Goal: Transaction & Acquisition: Purchase product/service

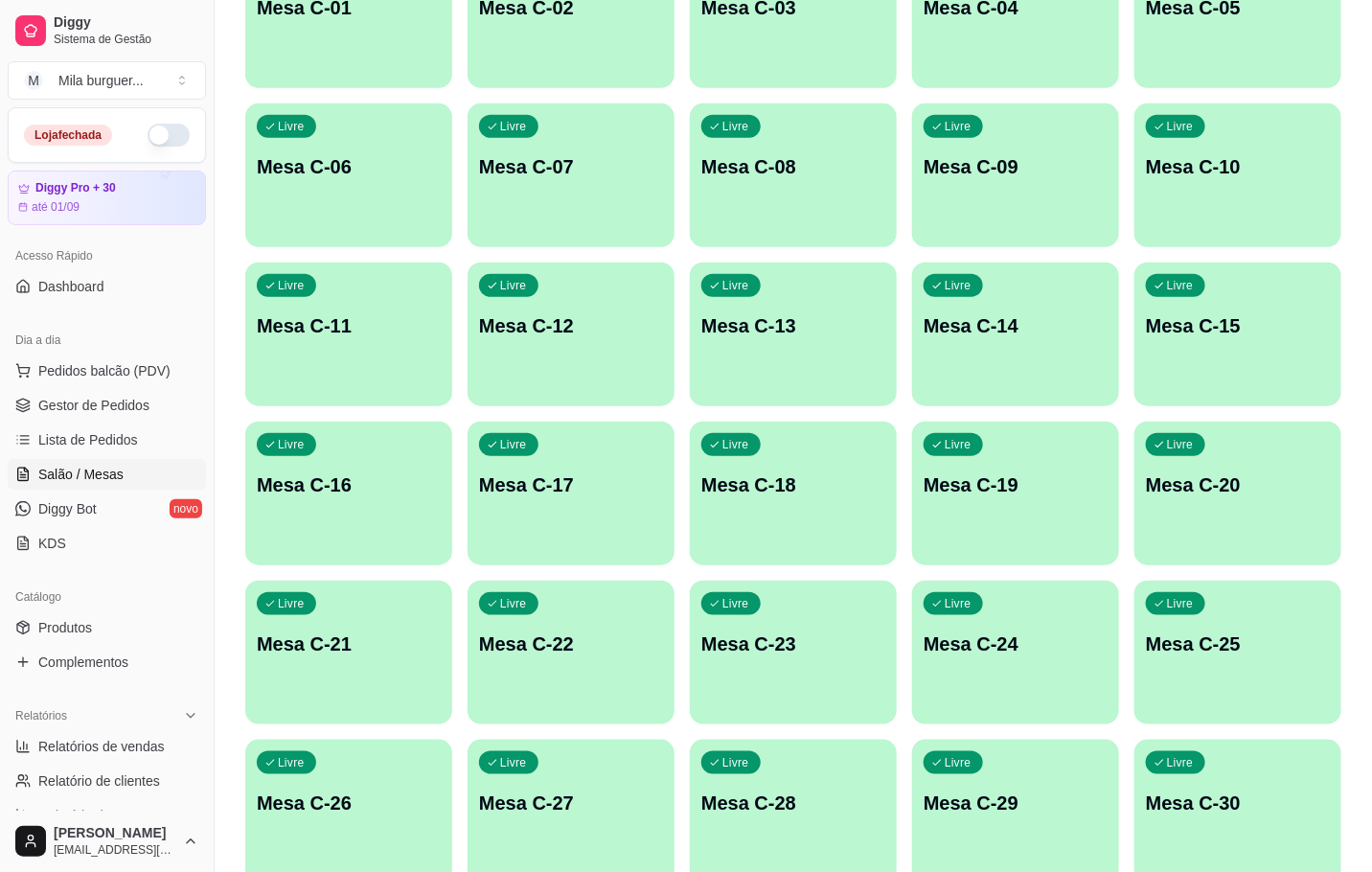
scroll to position [719, 0]
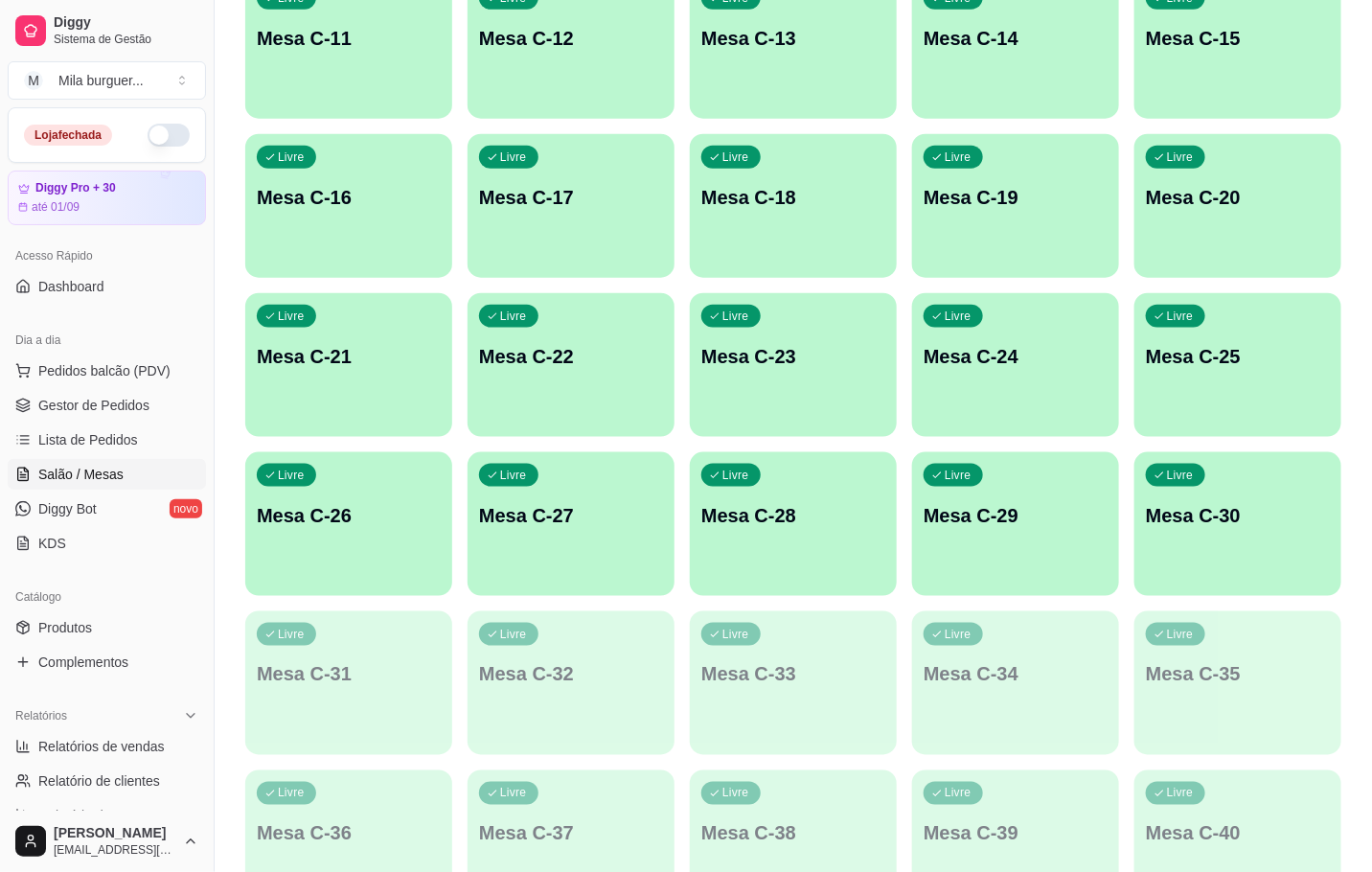
click at [777, 538] on div "Livre Mesa C-28" at bounding box center [794, 513] width 207 height 121
click at [113, 71] on div "Mila burguer ..." at bounding box center [101, 81] width 85 height 19
click at [128, 173] on div "M Mila Salgados" at bounding box center [110, 182] width 211 height 31
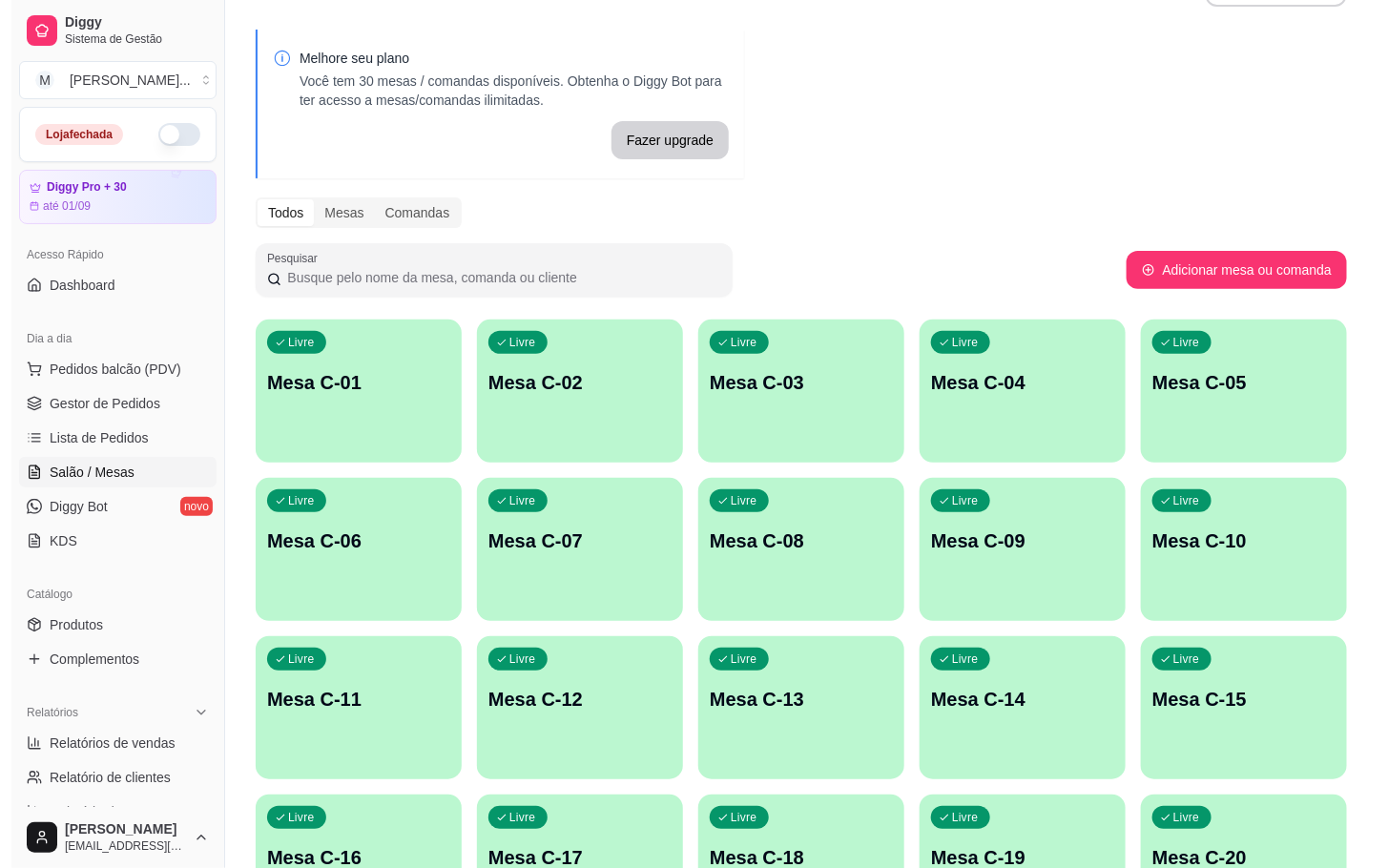
scroll to position [518, 0]
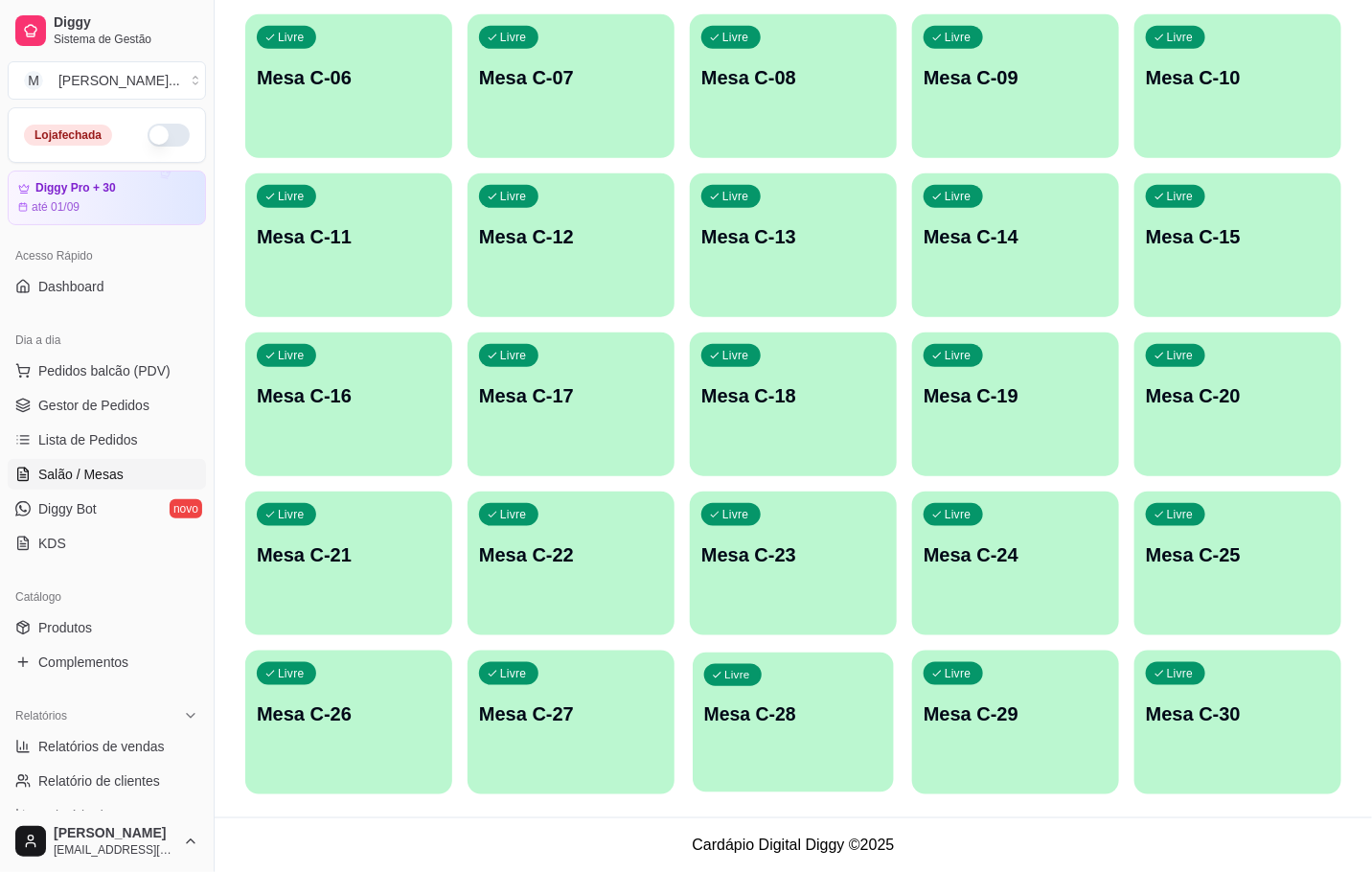
click at [779, 725] on p "Mesa C-28" at bounding box center [794, 715] width 179 height 26
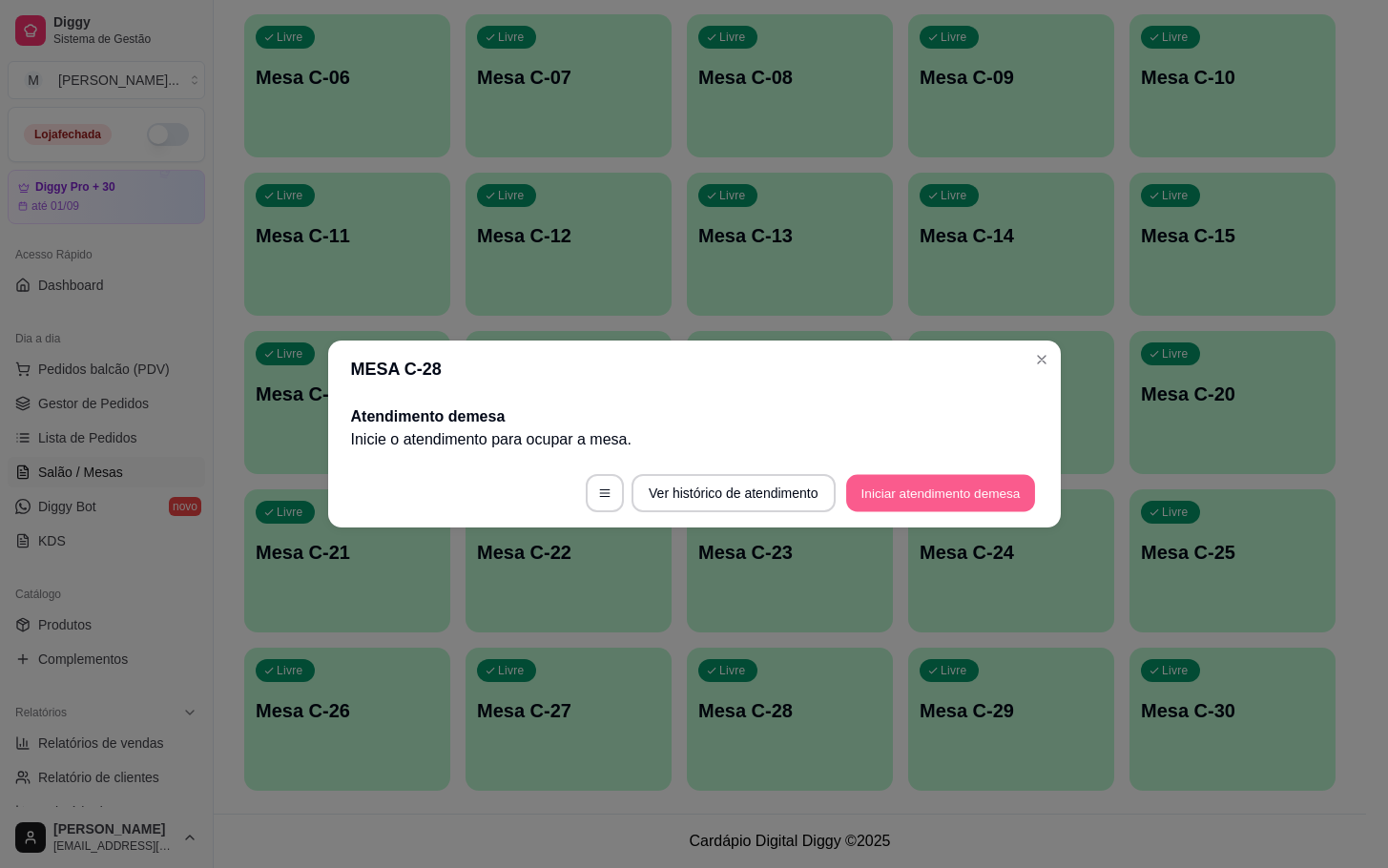
click at [884, 510] on button "Iniciar atendimento de mesa" at bounding box center [941, 493] width 189 height 37
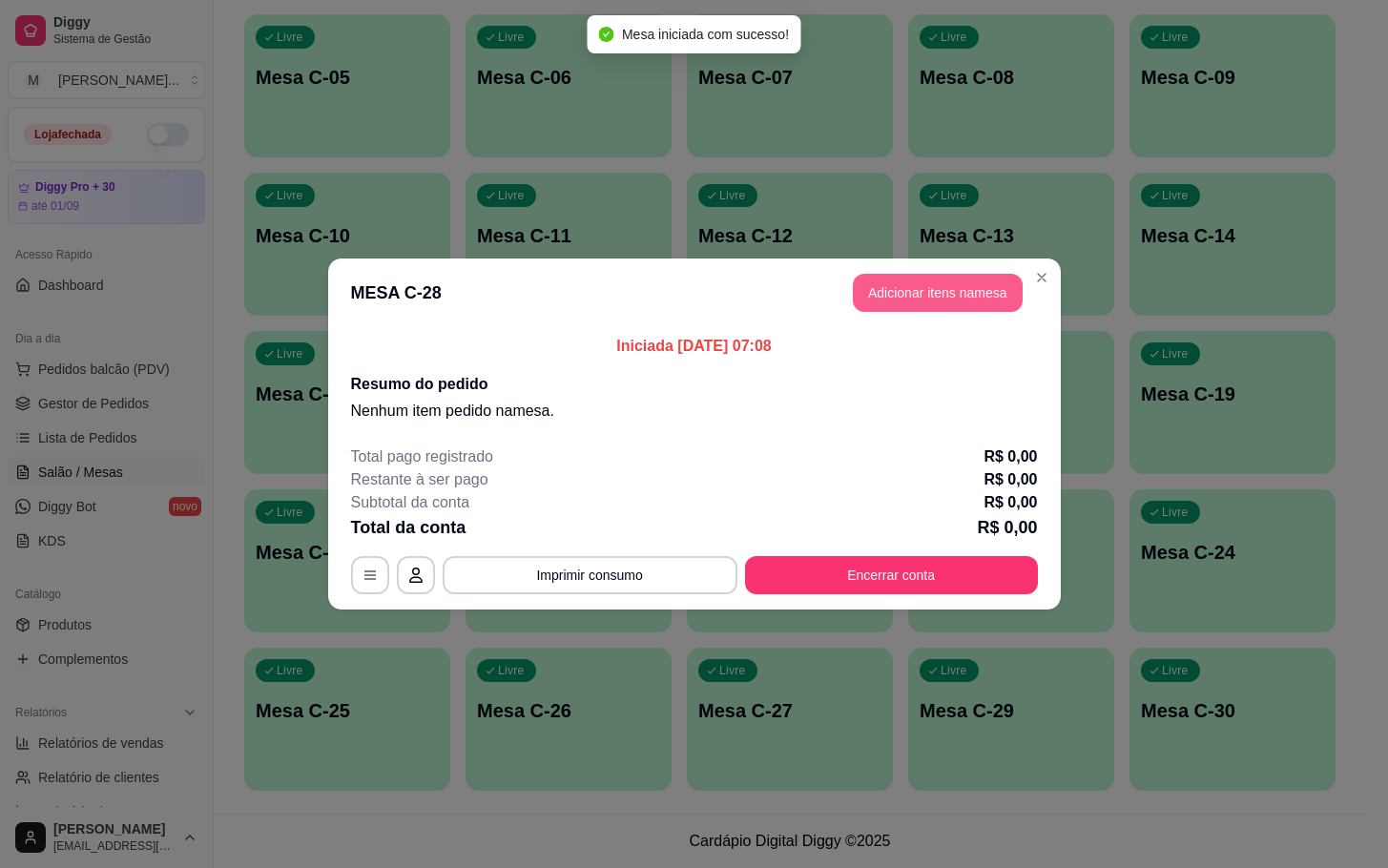
click at [884, 289] on button "Adicionar itens na mesa" at bounding box center [938, 293] width 170 height 38
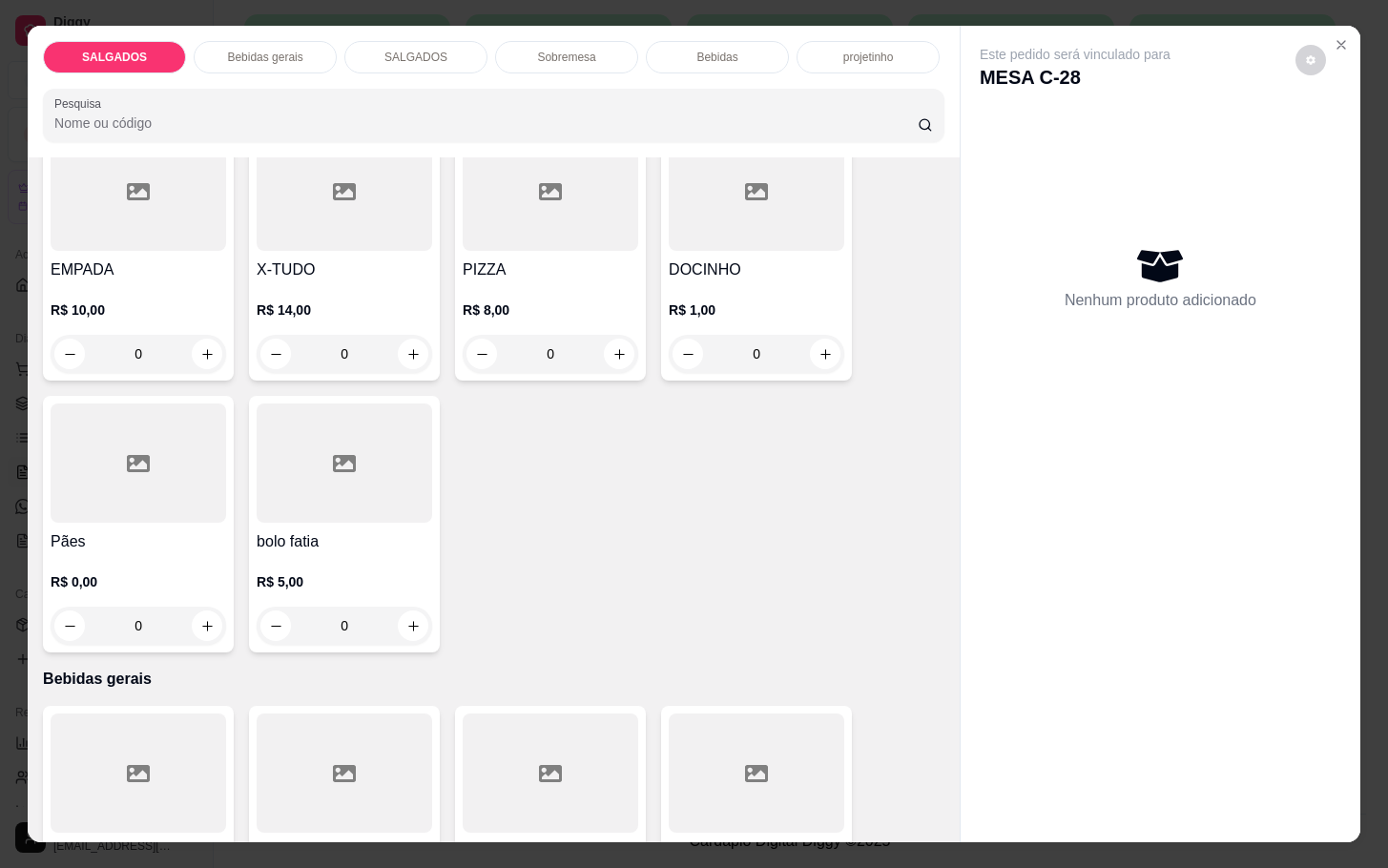
scroll to position [0, 0]
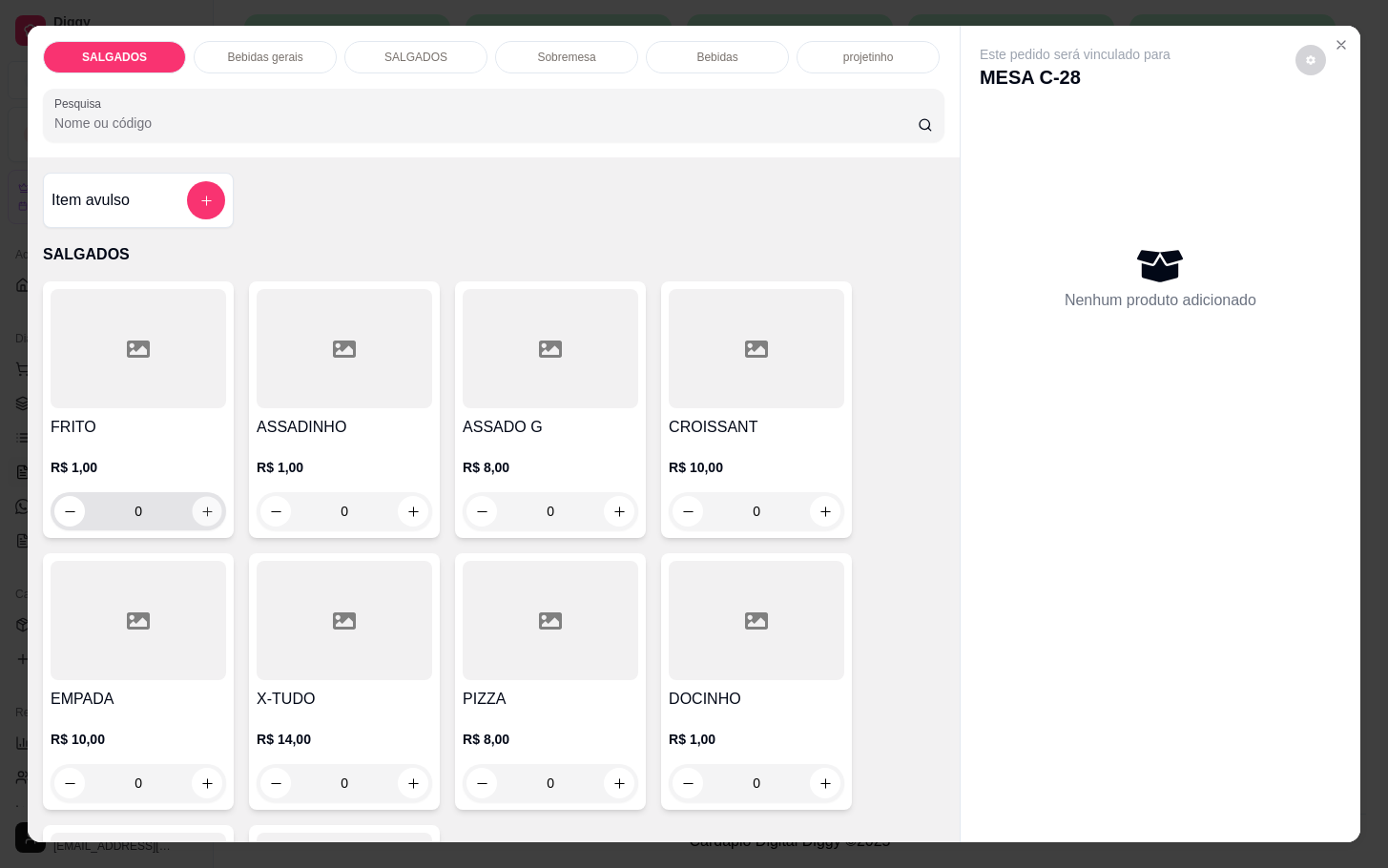
click at [193, 501] on button "increase-product-quantity" at bounding box center [207, 511] width 30 height 30
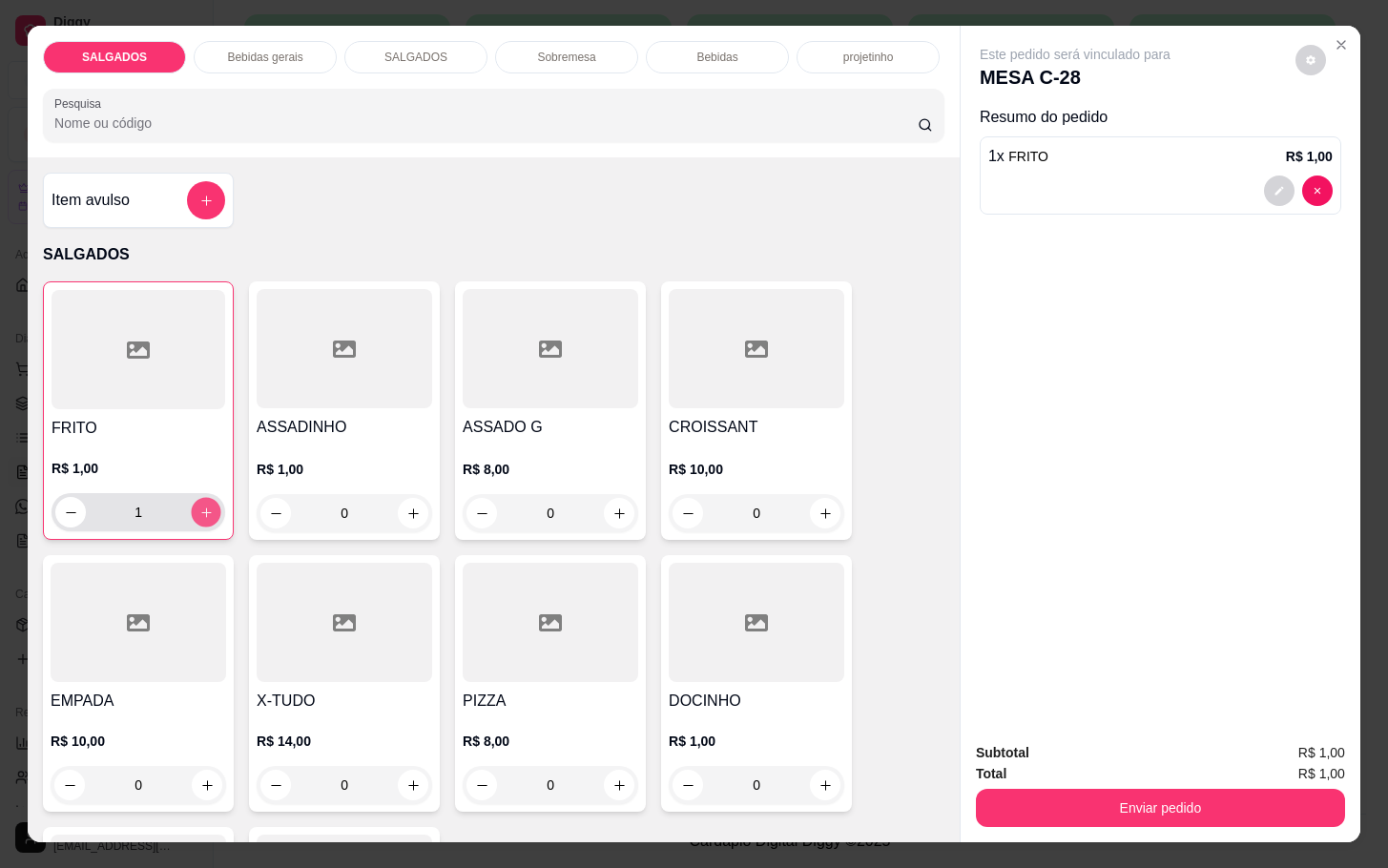
click at [200, 506] on icon "increase-product-quantity" at bounding box center [206, 512] width 14 height 14
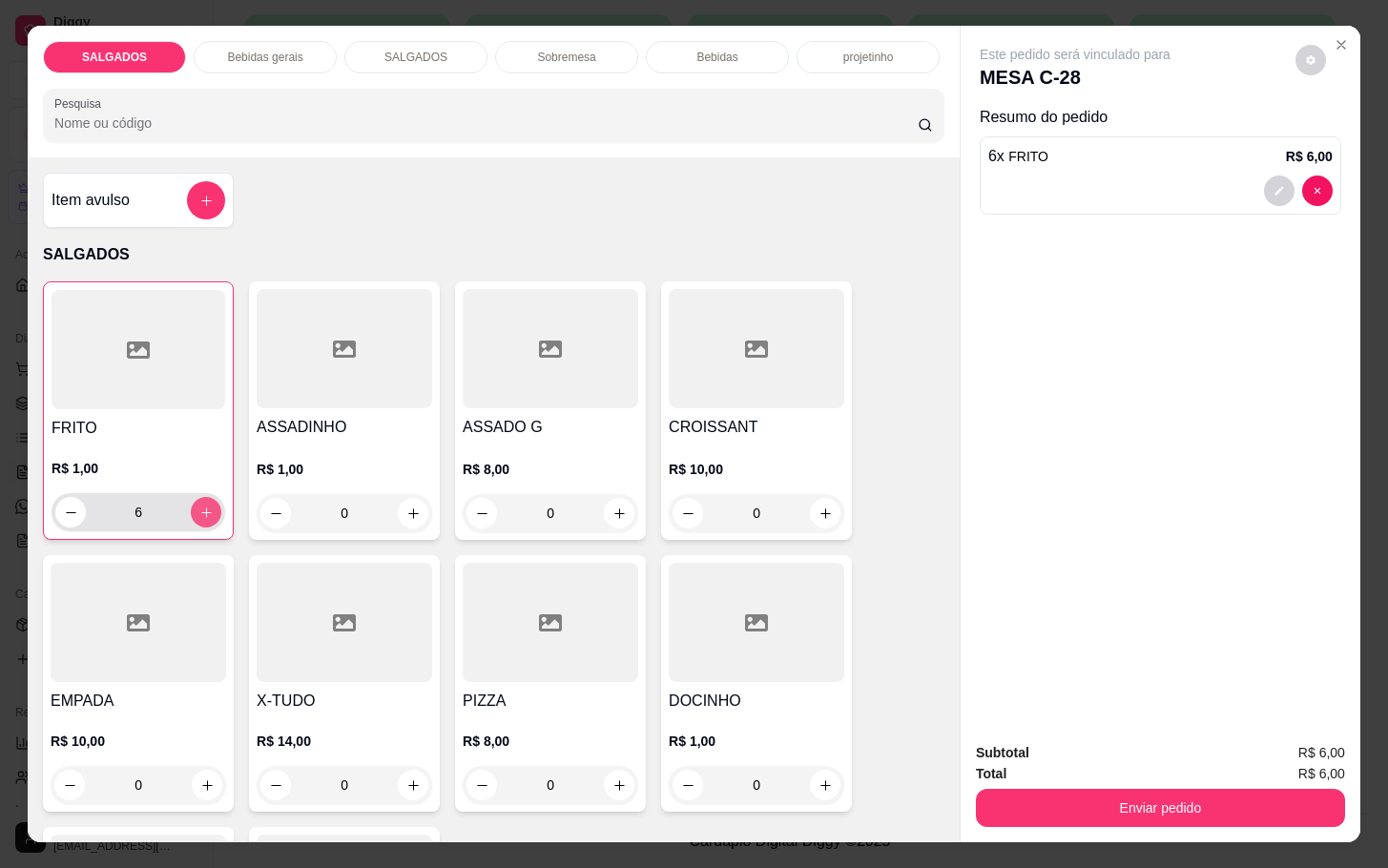
click at [200, 506] on icon "increase-product-quantity" at bounding box center [206, 512] width 14 height 14
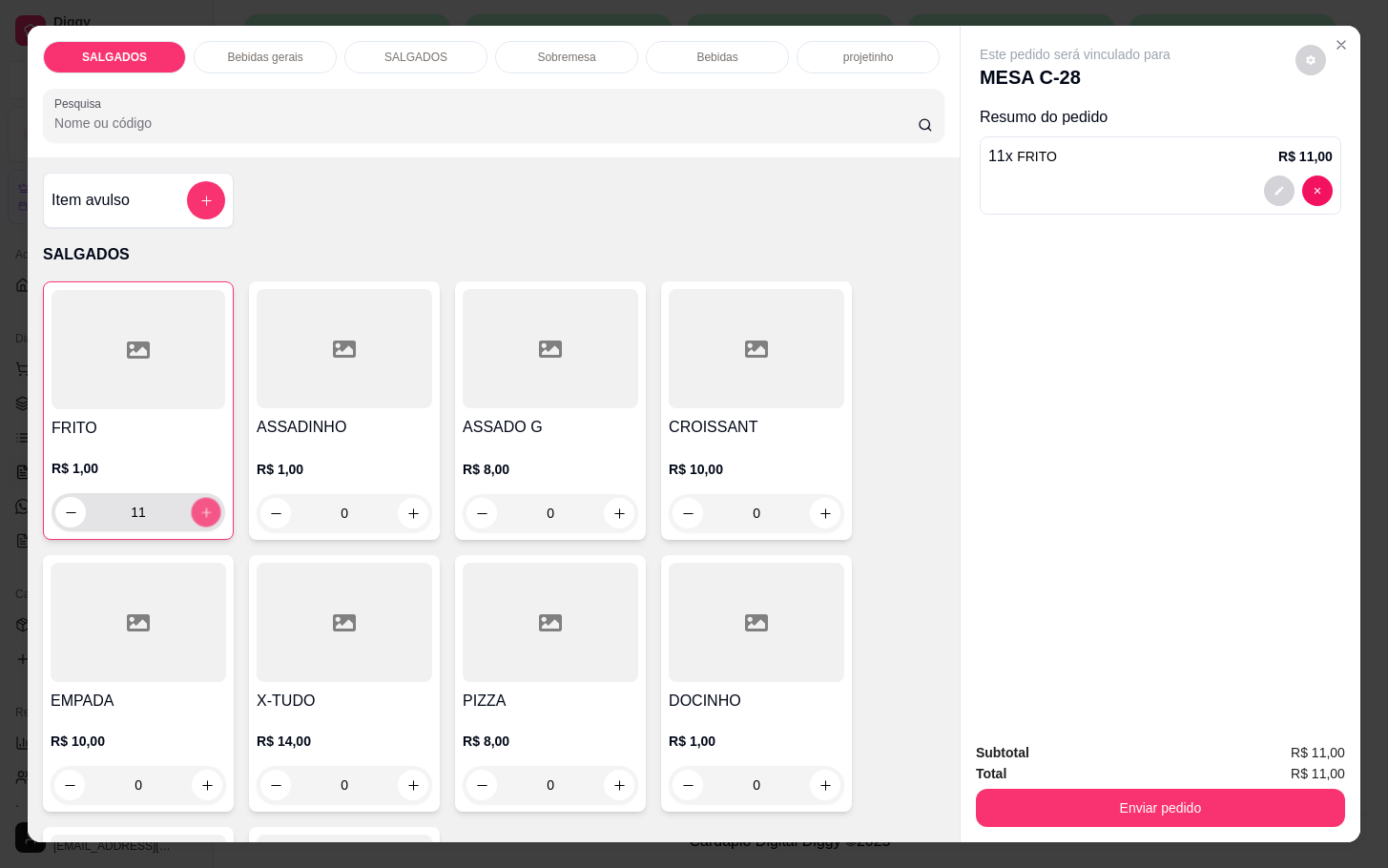
click at [200, 506] on icon "increase-product-quantity" at bounding box center [206, 512] width 14 height 14
type input "14"
click at [613, 507] on icon "increase-product-quantity" at bounding box center [619, 513] width 14 height 14
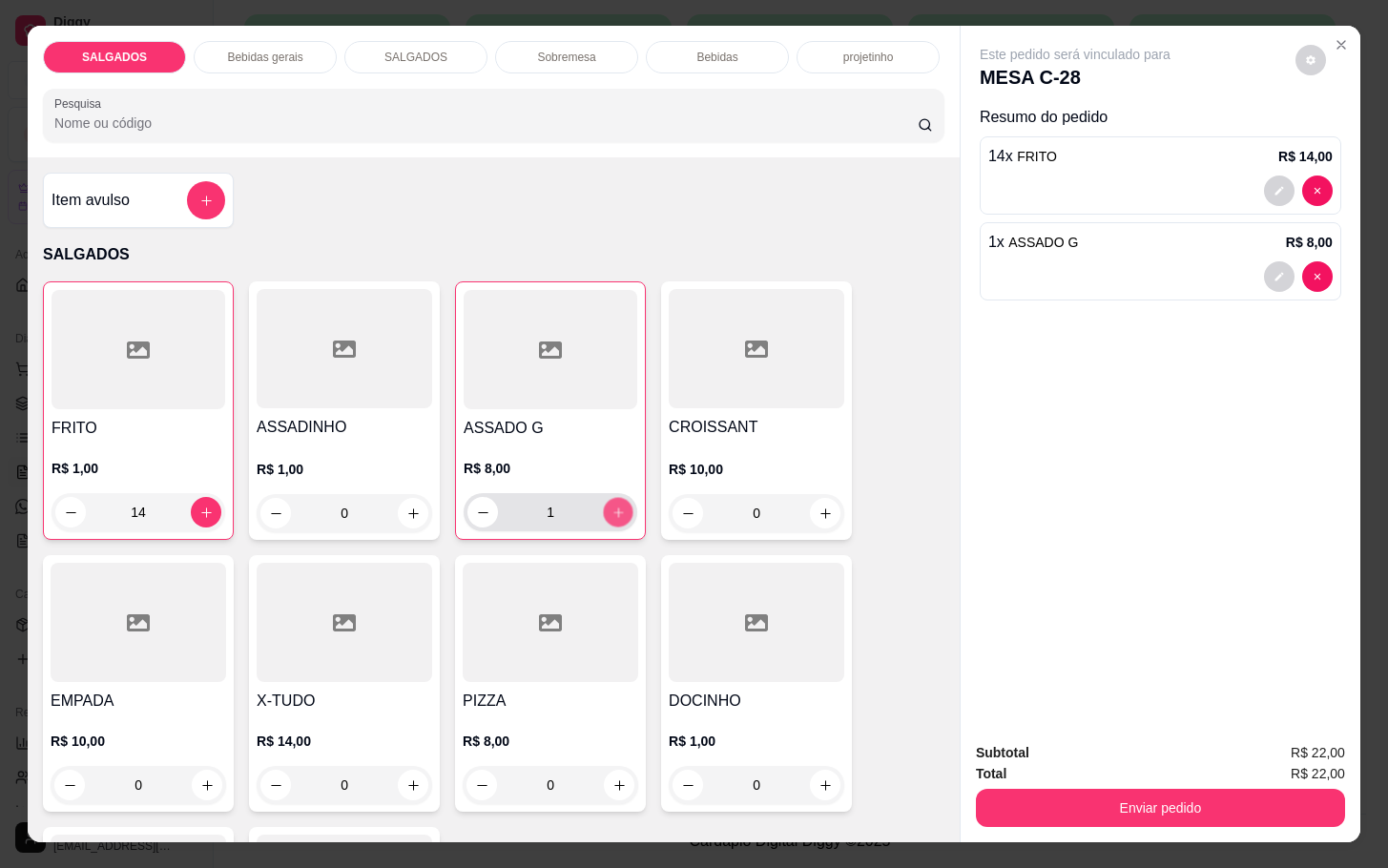
click at [612, 506] on icon "increase-product-quantity" at bounding box center [618, 512] width 14 height 14
type input "2"
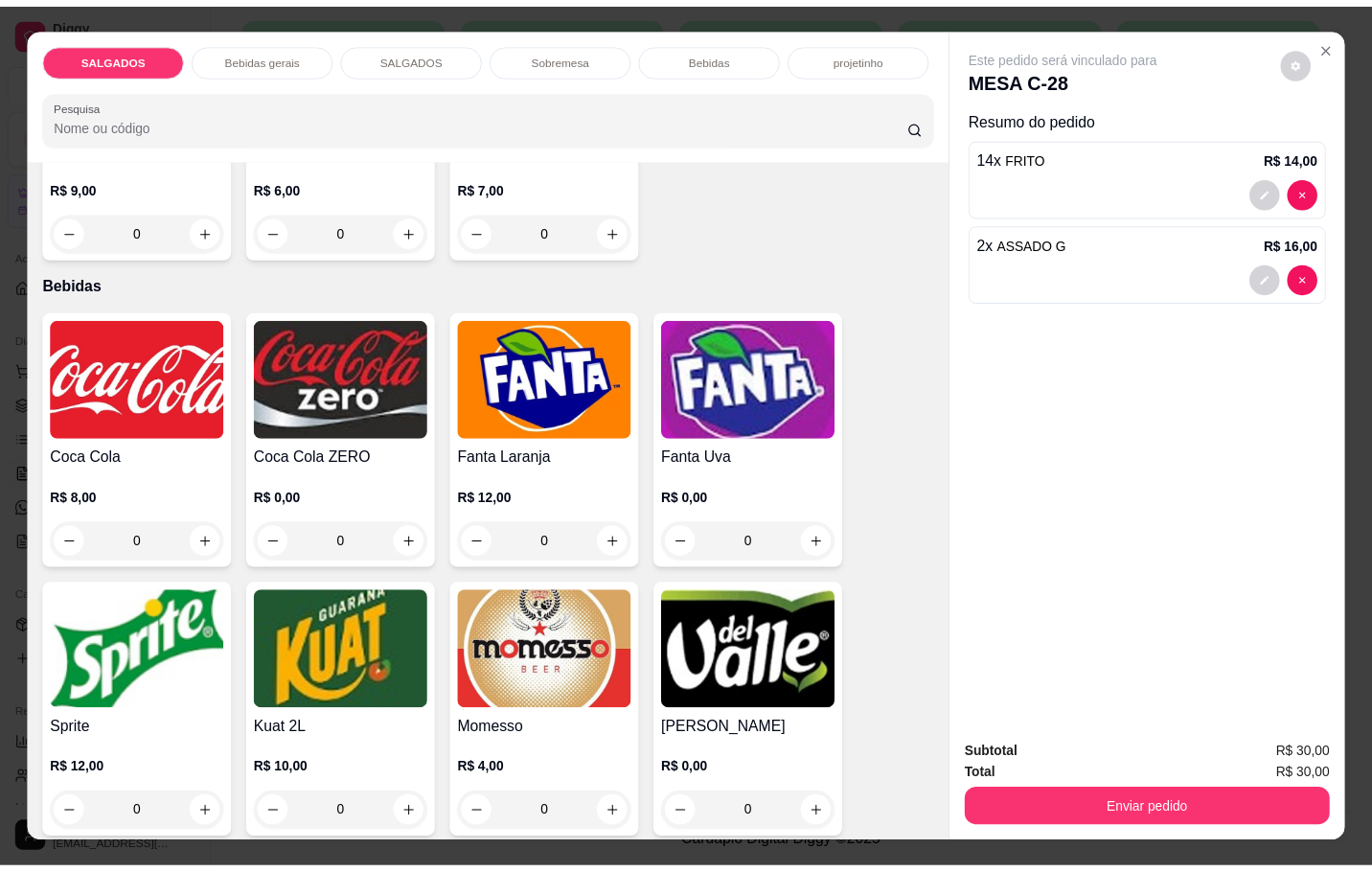
scroll to position [3595, 0]
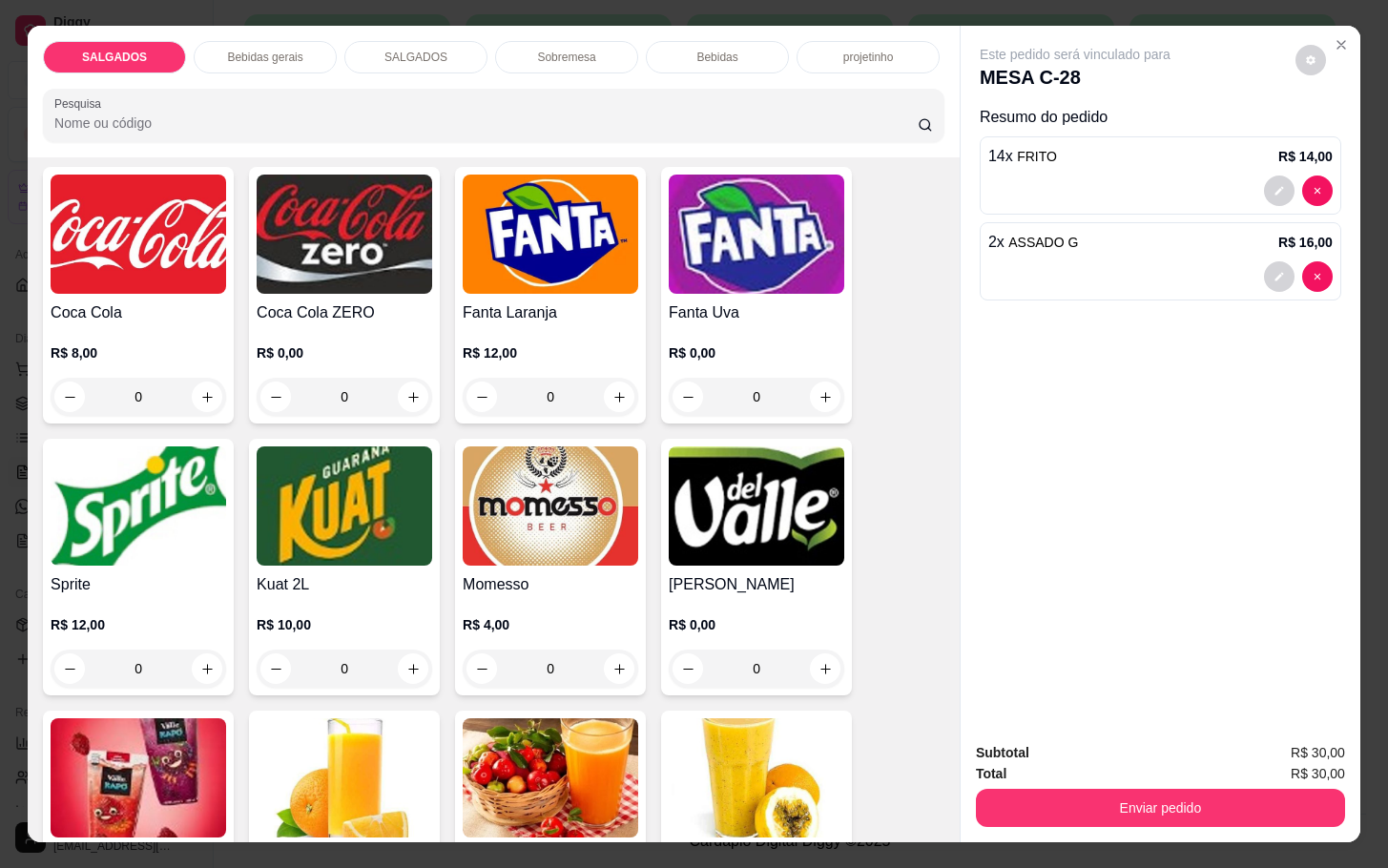
click at [544, 574] on h4 "Momesso" at bounding box center [551, 585] width 176 height 23
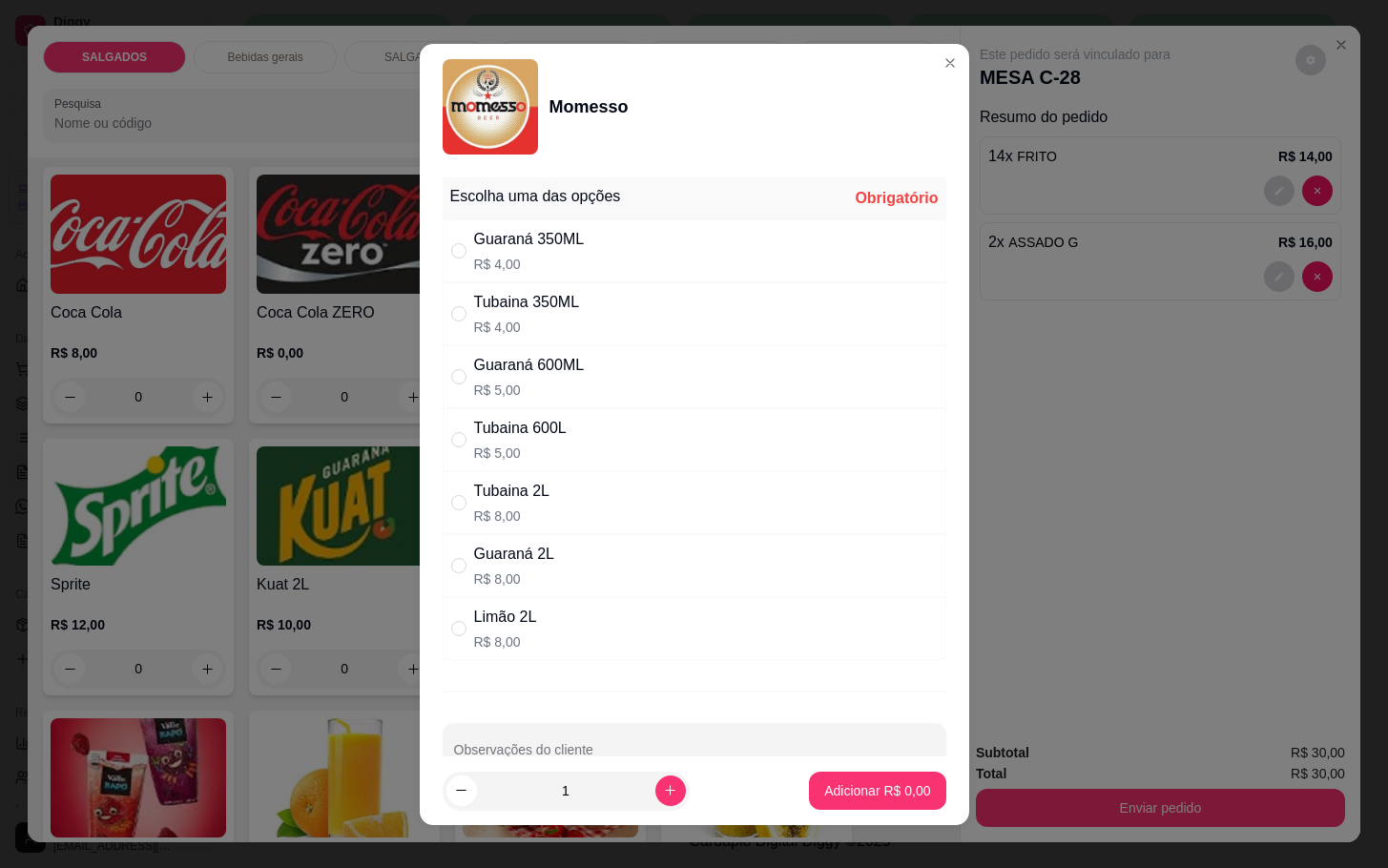
click at [553, 320] on p "R$ 4,00" at bounding box center [527, 327] width 106 height 19
click at [508, 463] on p "R$ 5,00" at bounding box center [520, 453] width 93 height 19
radio input "false"
click at [524, 487] on div "Tubaina 2L" at bounding box center [511, 491] width 76 height 23
radio input "false"
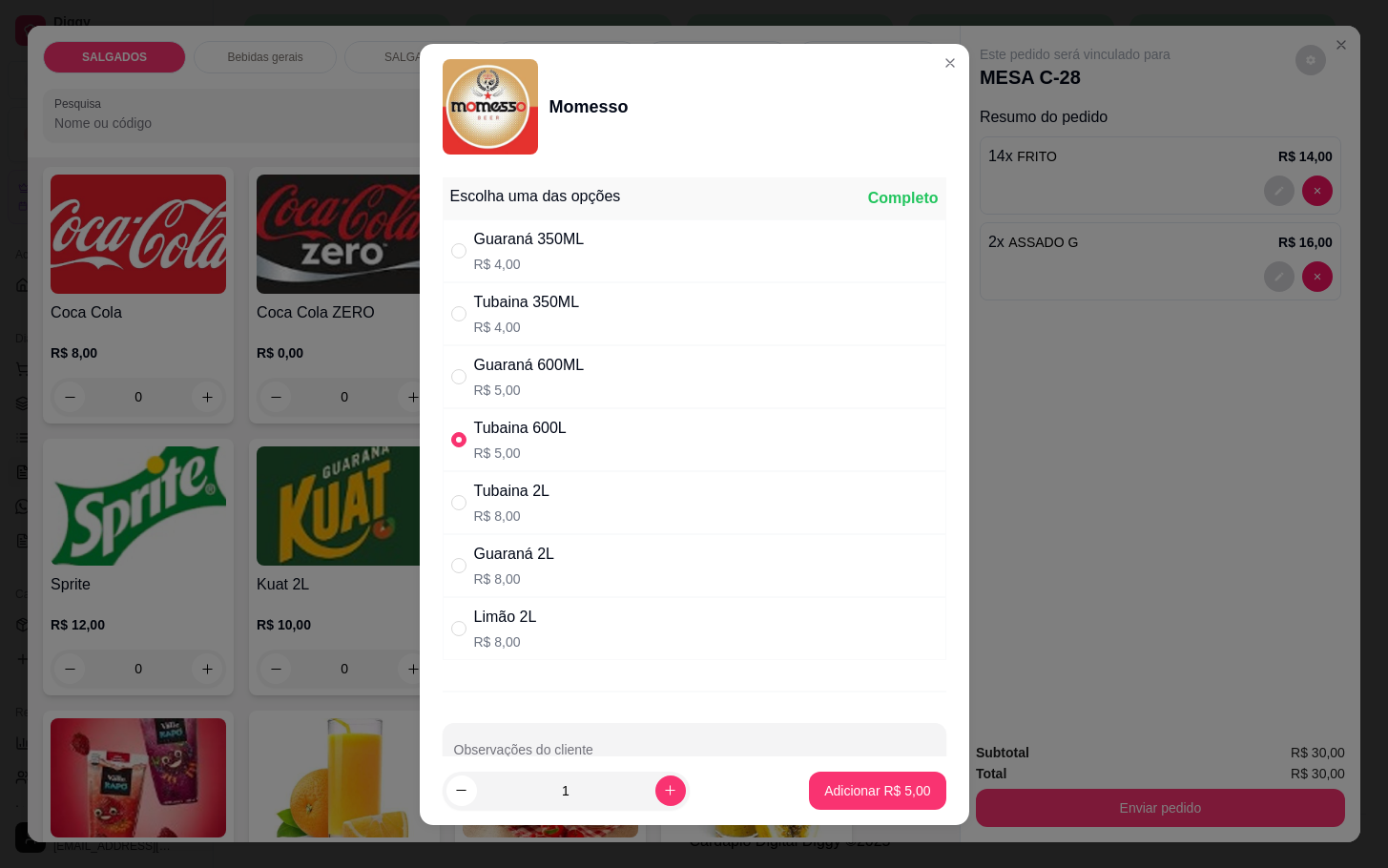
radio input "true"
click at [553, 447] on p "R$ 5,00" at bounding box center [520, 453] width 93 height 19
radio input "true"
radio input "false"
click at [811, 773] on button "Adicionar R$ 5,00" at bounding box center [877, 790] width 133 height 37
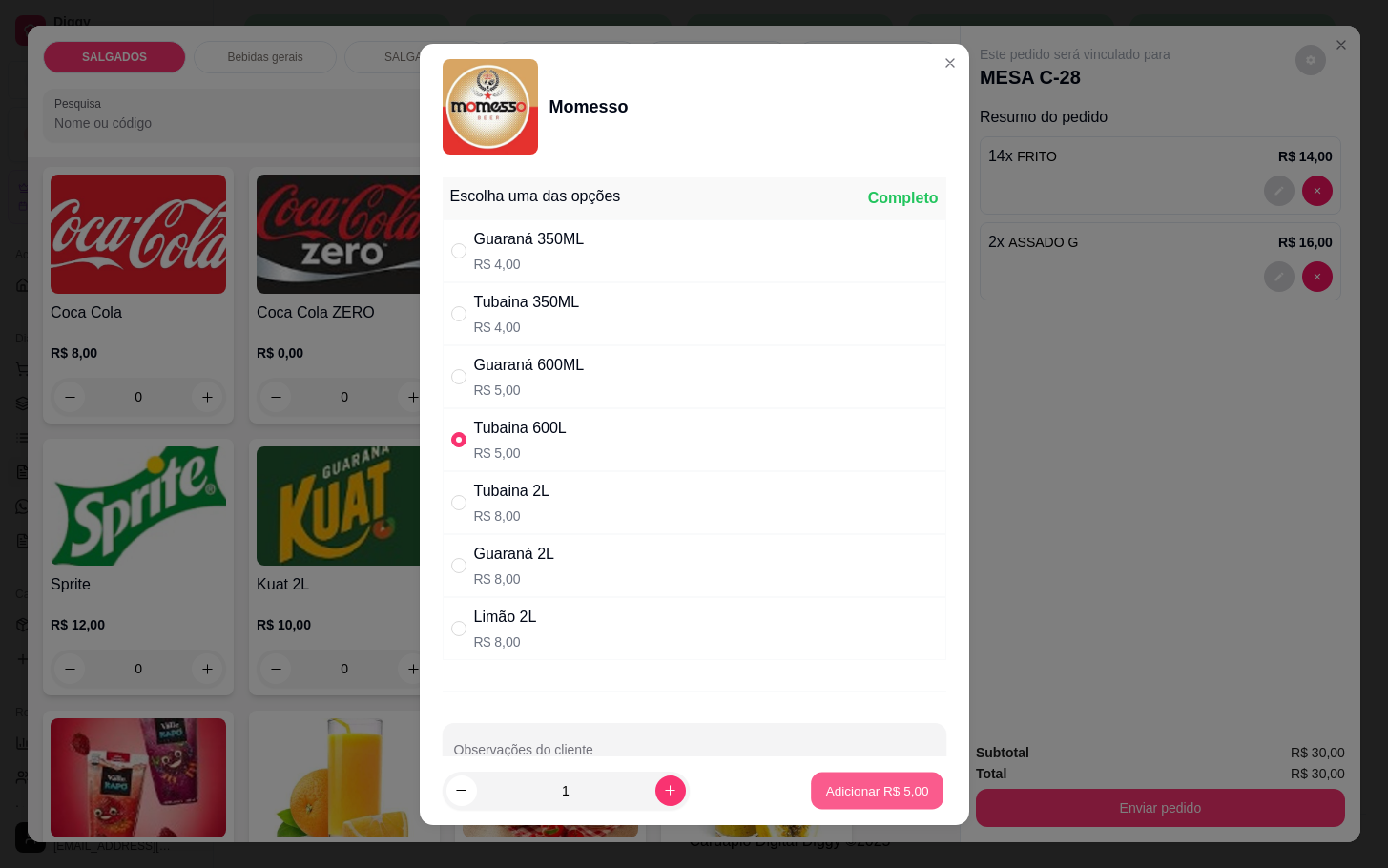
type input "1"
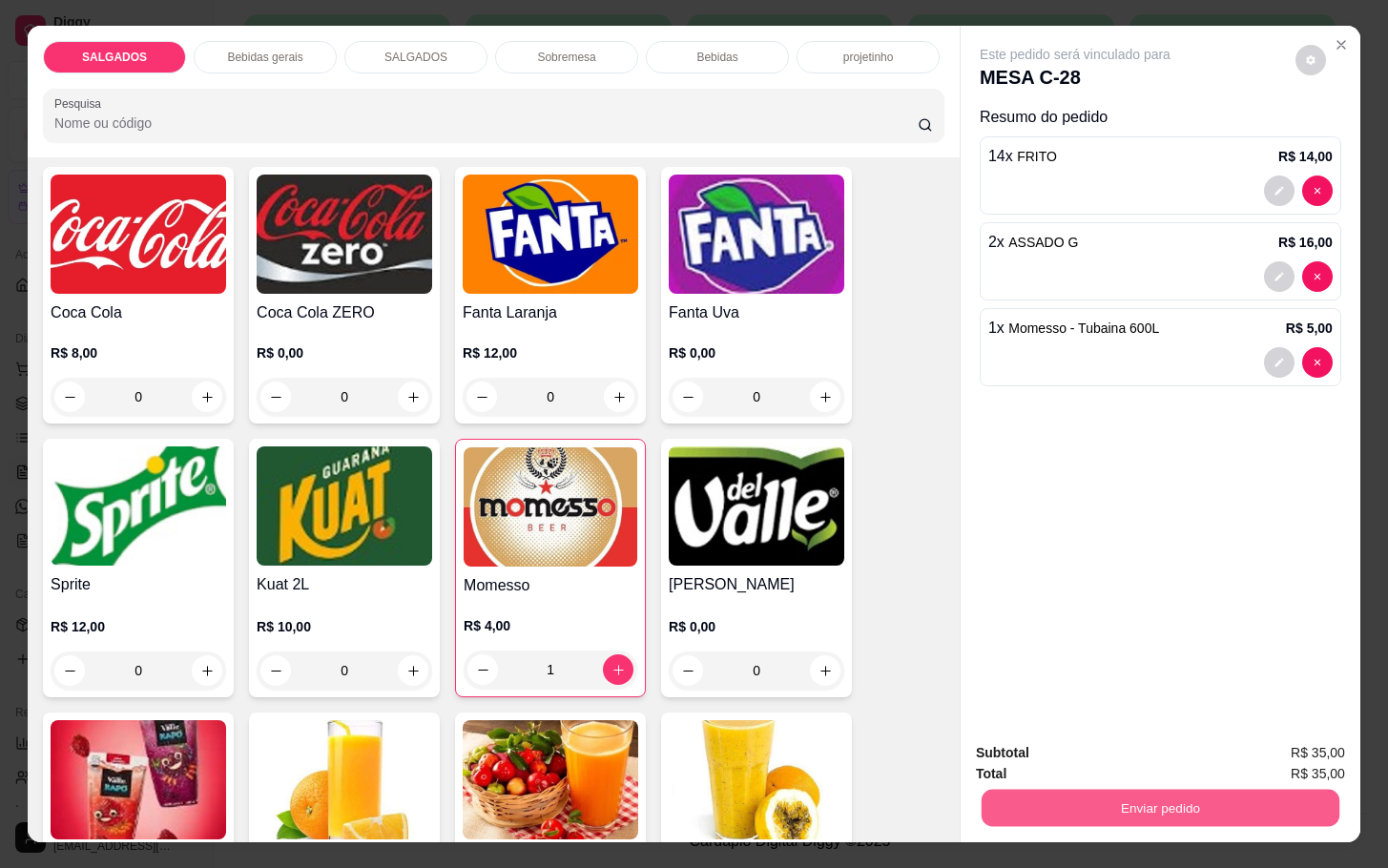
click at [1160, 804] on button "Enviar pedido" at bounding box center [1160, 807] width 358 height 37
click at [1112, 754] on button "Não registrar e enviar pedido" at bounding box center [1095, 751] width 199 height 36
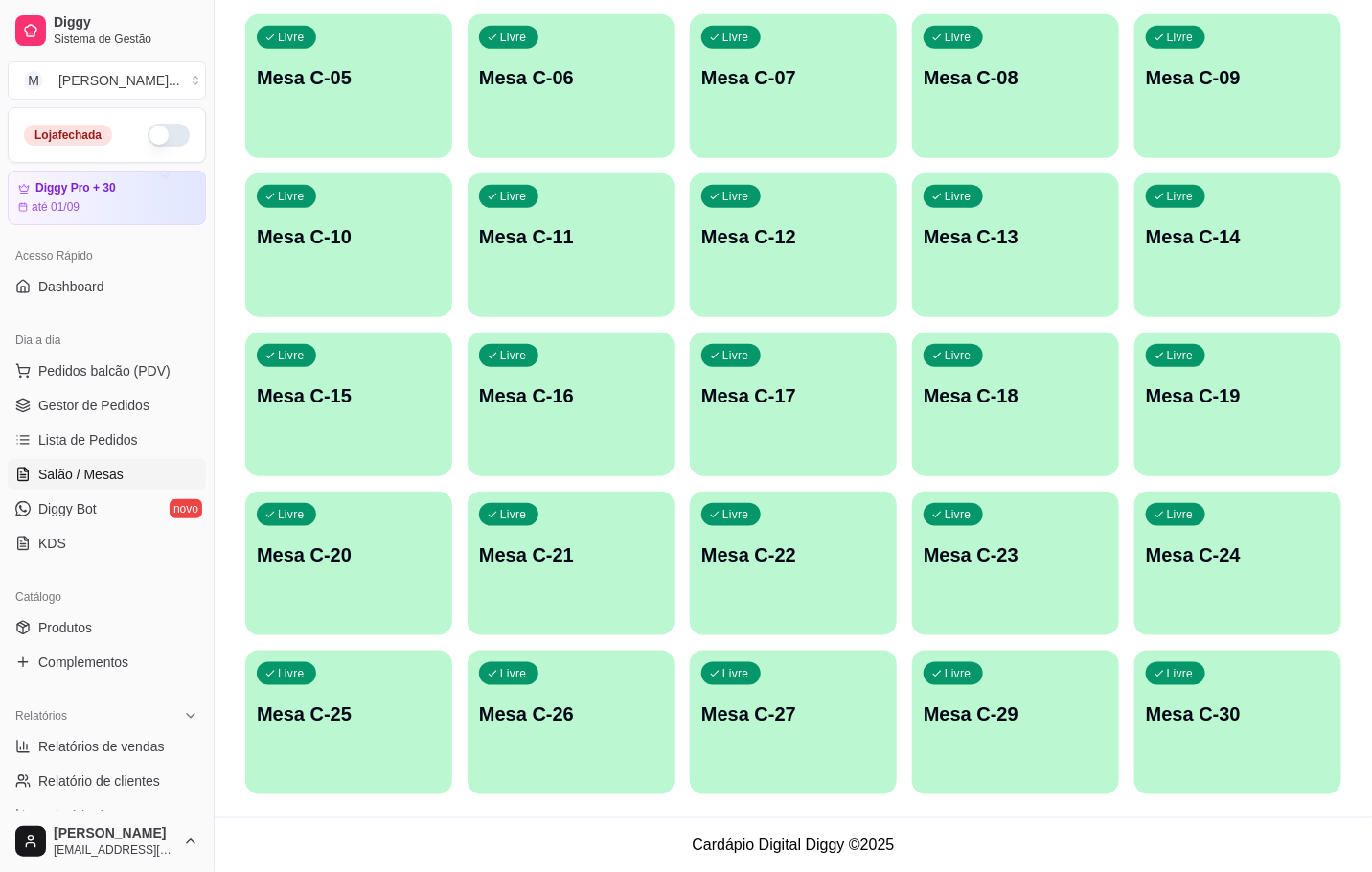
scroll to position [0, 0]
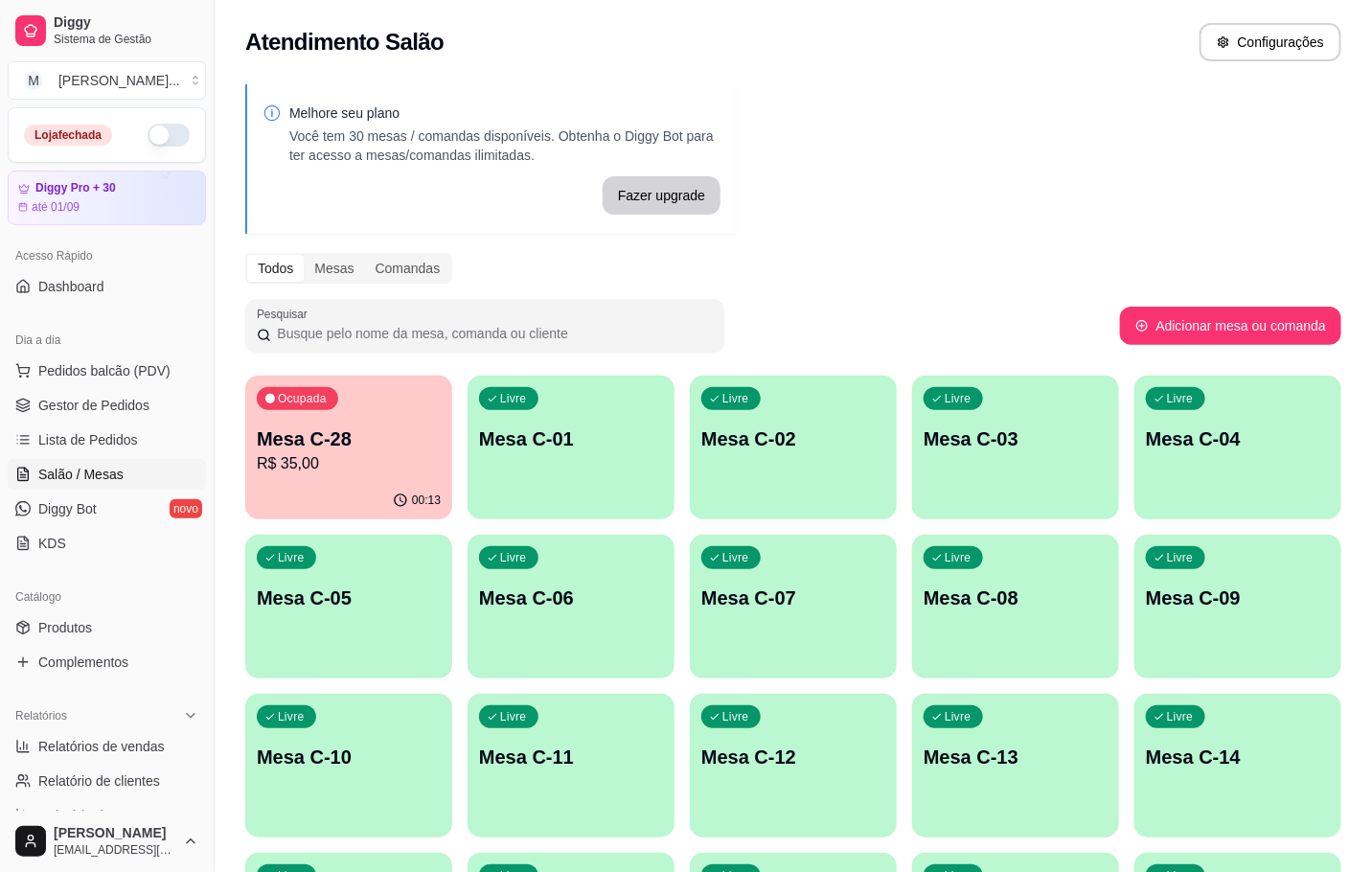
click at [319, 475] on div "Ocupada Mesa C-28 R$ 35,00" at bounding box center [349, 428] width 207 height 107
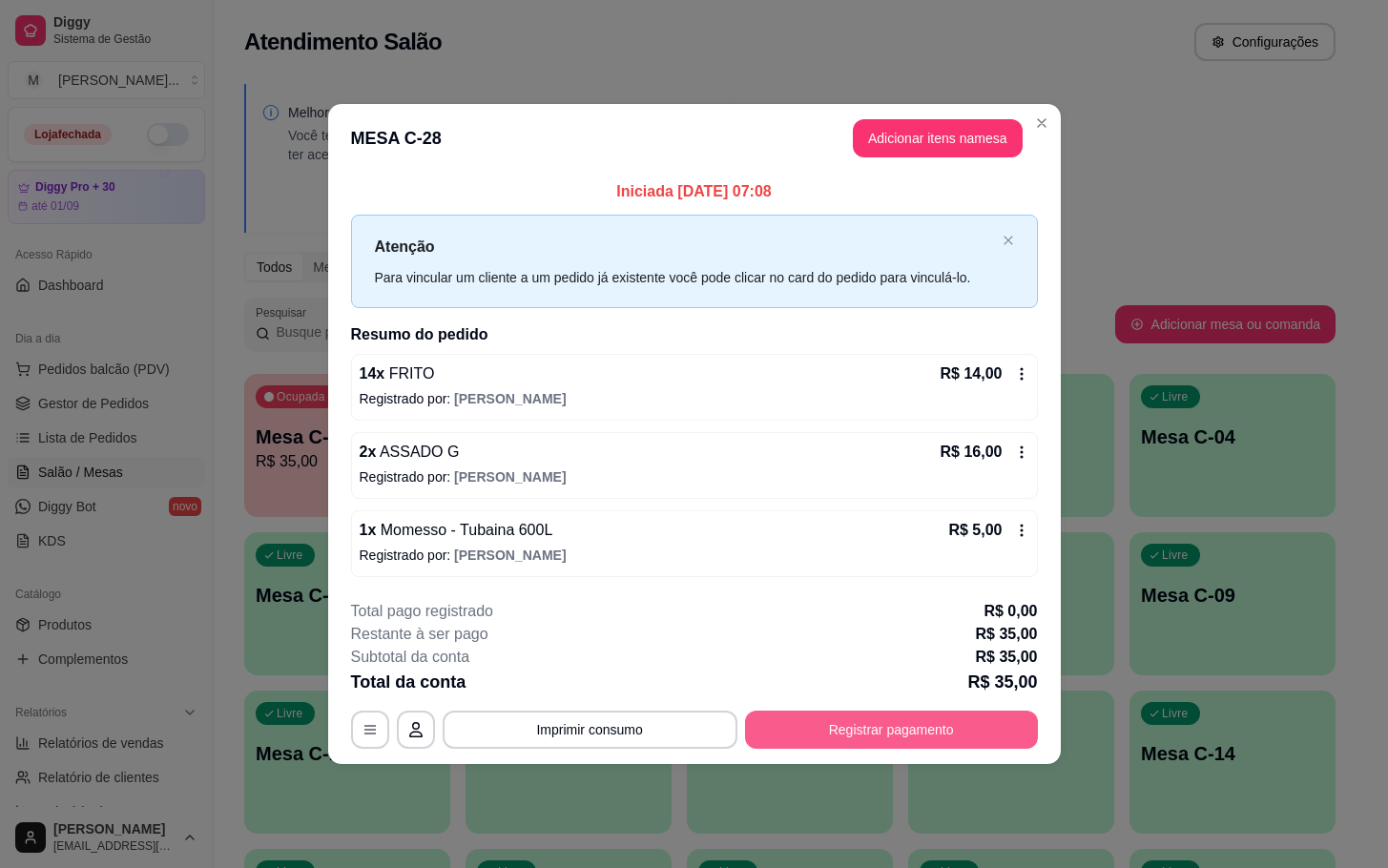
click at [850, 730] on button "Registrar pagamento" at bounding box center [892, 730] width 293 height 38
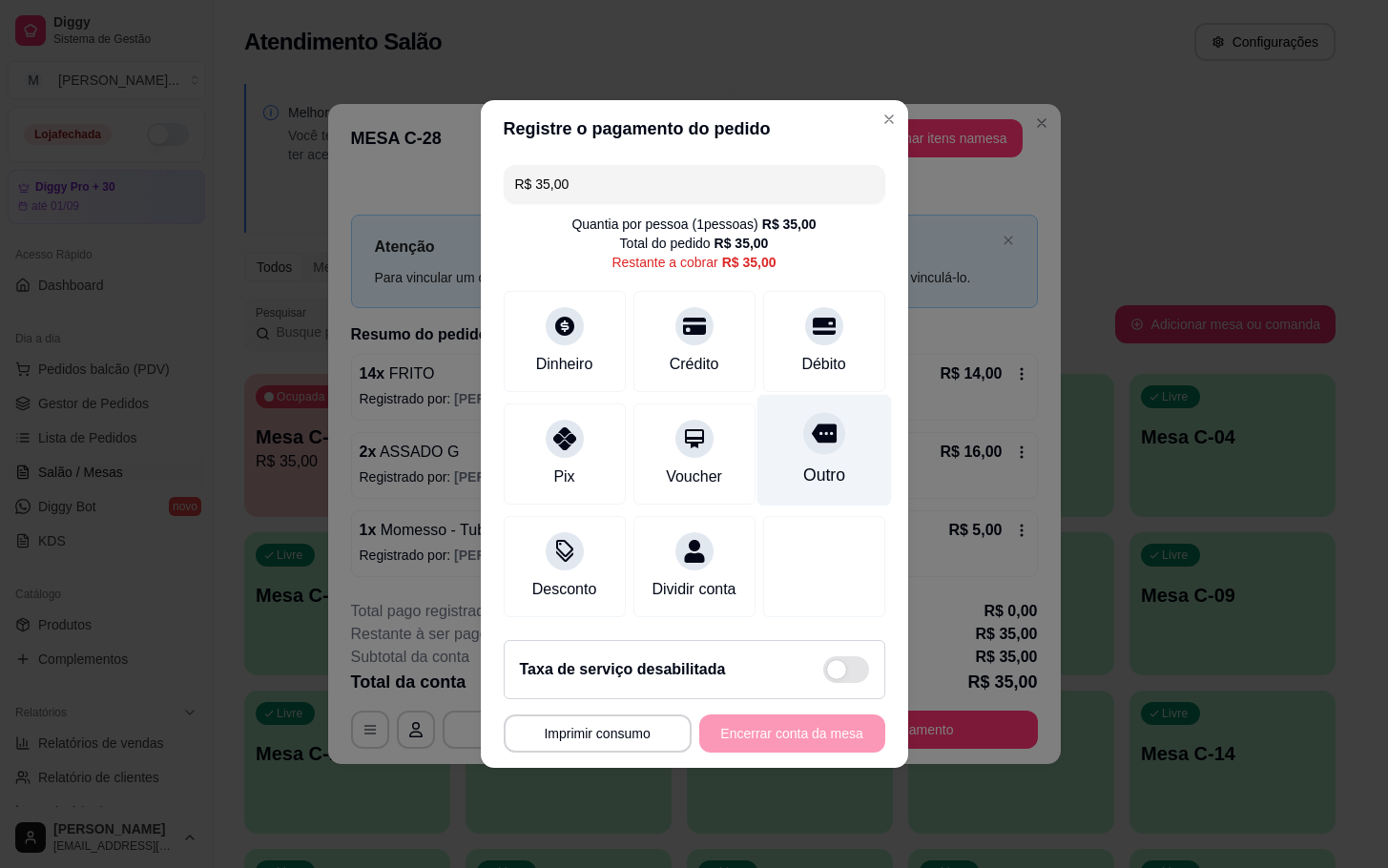
click at [803, 441] on div at bounding box center [824, 433] width 42 height 42
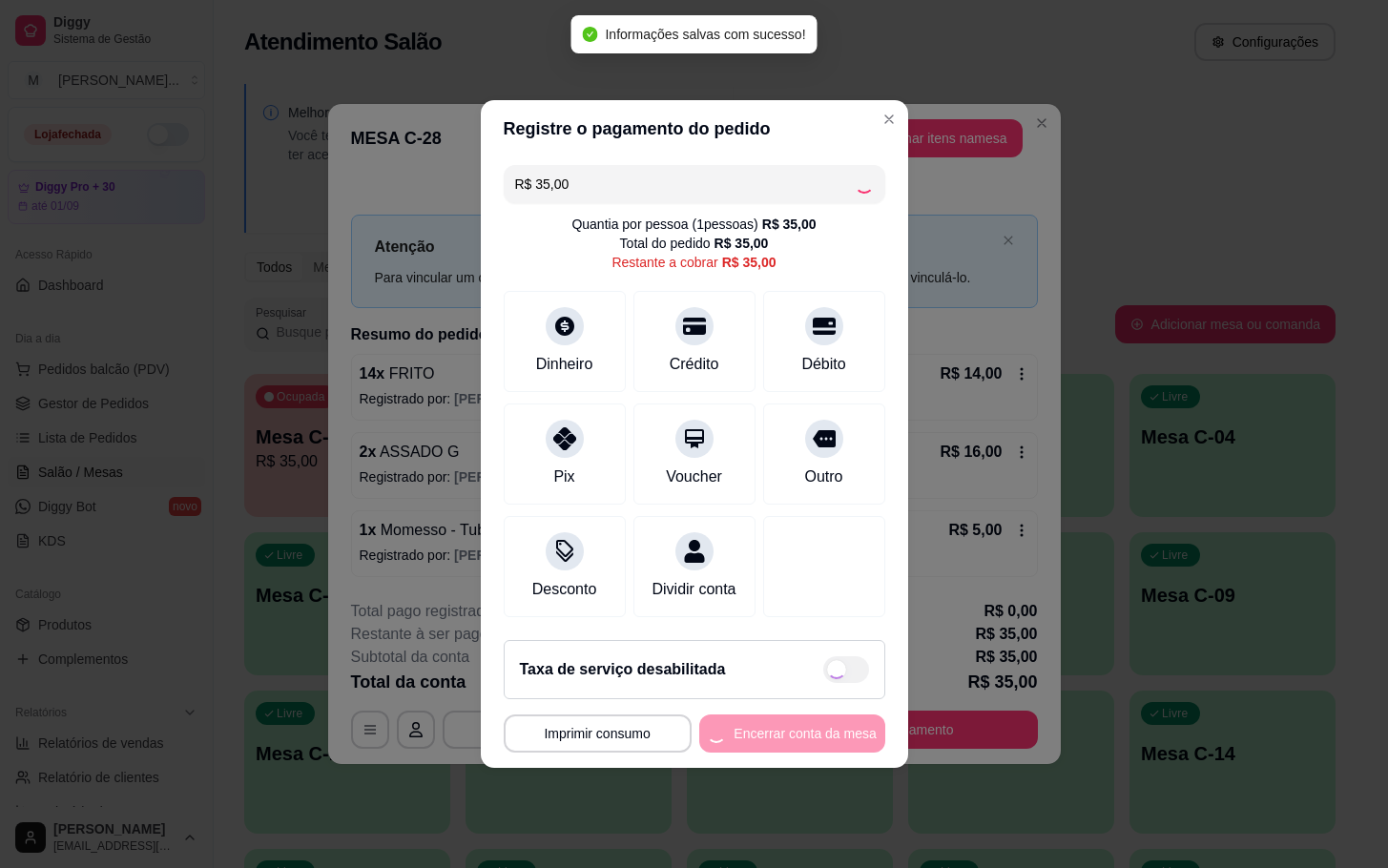
type input "R$ 0,00"
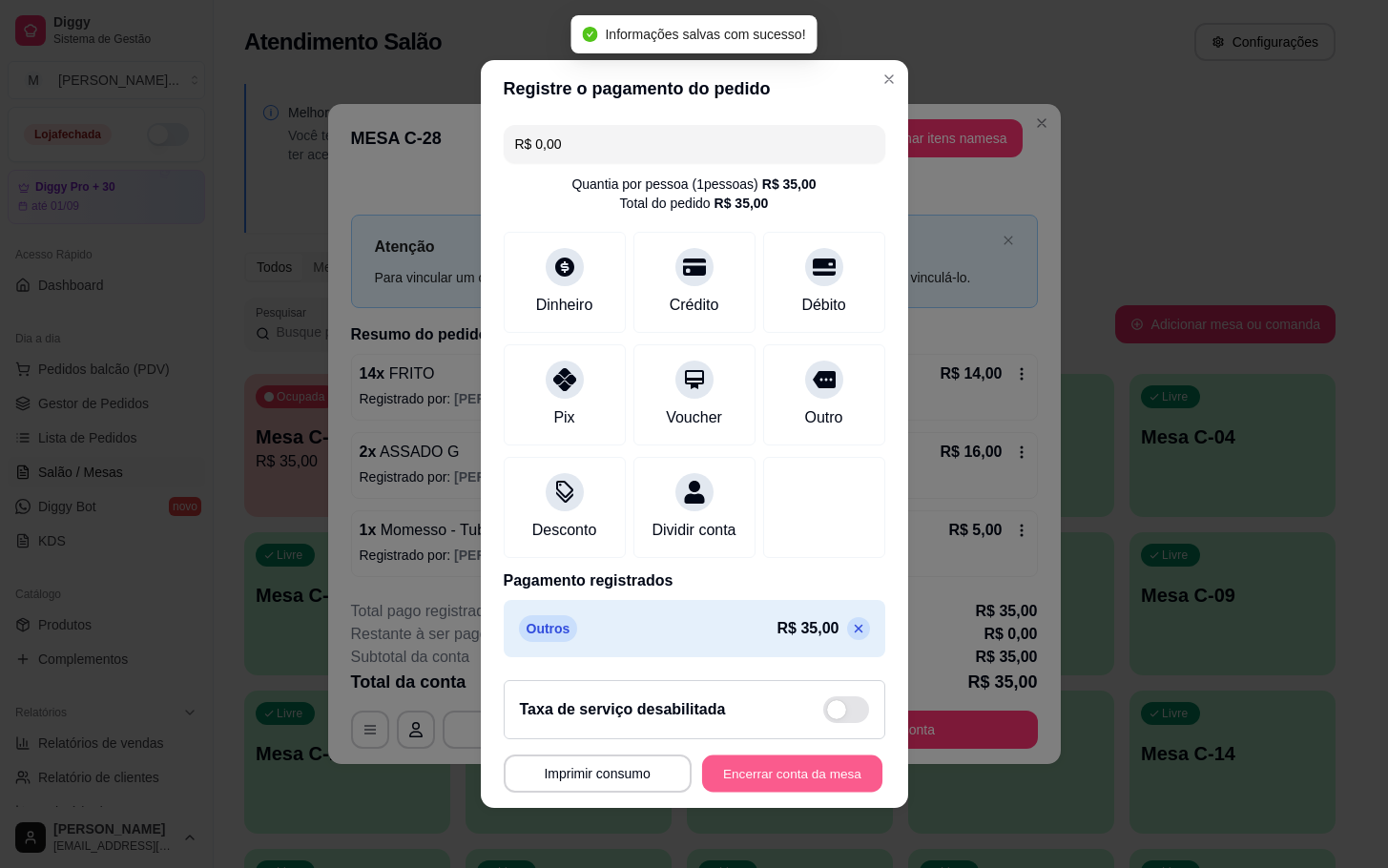
click at [759, 779] on button "Encerrar conta da mesa" at bounding box center [792, 774] width 181 height 37
